Goal: Task Accomplishment & Management: Complete application form

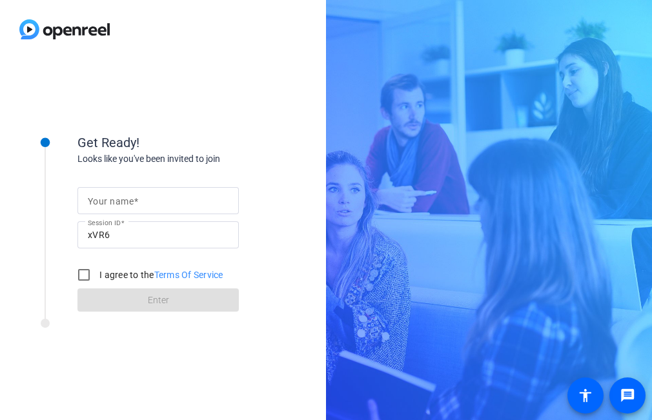
click at [105, 199] on mat-label "Your name" at bounding box center [111, 201] width 46 height 10
click at [105, 199] on input "Your name" at bounding box center [158, 201] width 141 height 16
type input "Brian Lucareli"
click at [81, 274] on input "I agree to the Terms Of Service" at bounding box center [84, 275] width 26 height 26
checkbox input "true"
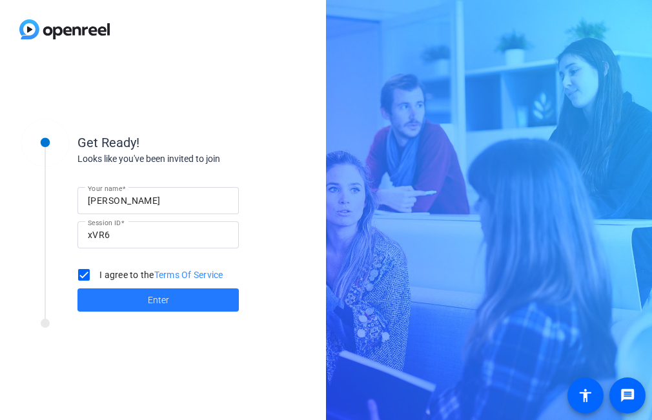
click at [155, 302] on span "Enter" at bounding box center [158, 301] width 21 height 14
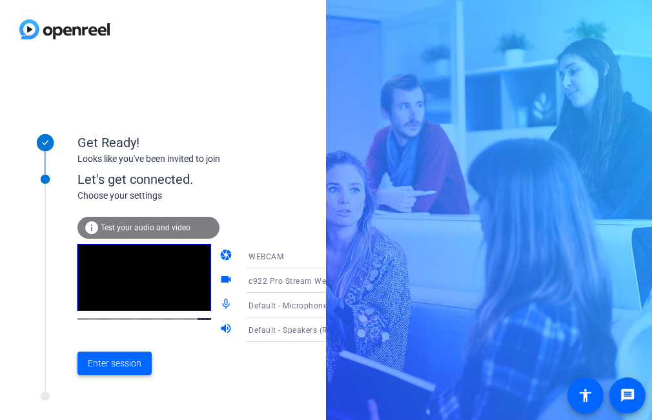
drag, startPoint x: 125, startPoint y: 361, endPoint x: 168, endPoint y: 351, distance: 43.9
click at [127, 360] on span "Enter session" at bounding box center [115, 364] width 54 height 14
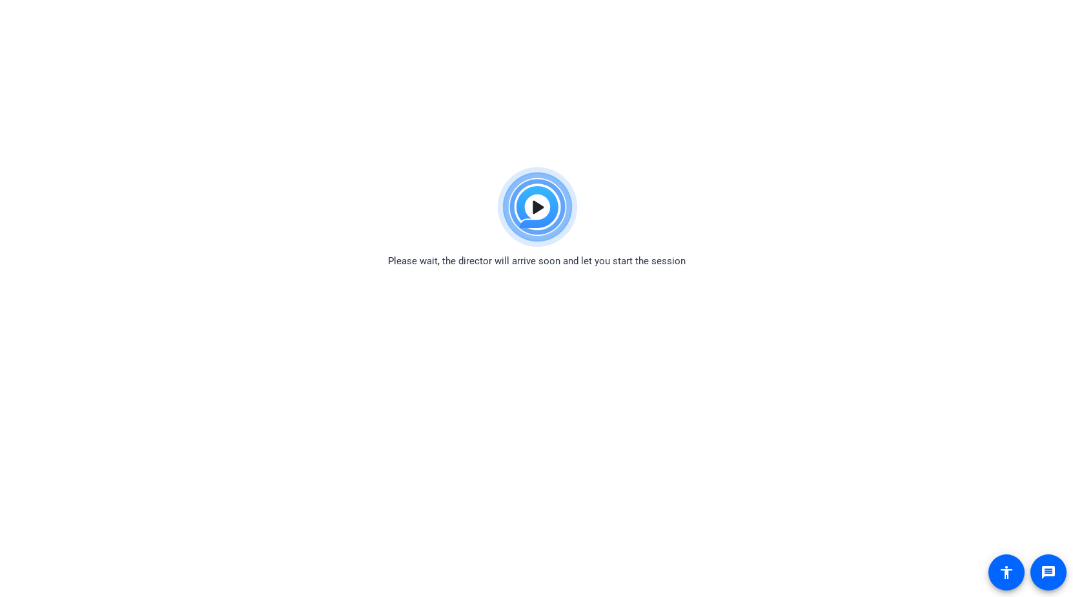
click at [895, 300] on body "Accessibility Screen-Reader Guide, Feedback, and Issue Reporting | New window P…" at bounding box center [536, 459] width 1073 height 597
